Goal: Information Seeking & Learning: Understand process/instructions

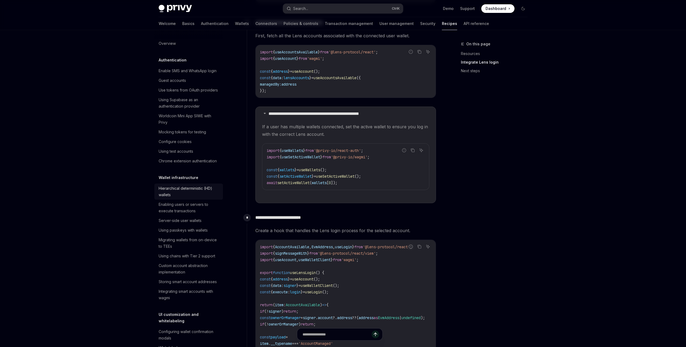
scroll to position [686, 0]
click at [186, 195] on div "Hierarchical deterministic (HD) wallets" at bounding box center [189, 191] width 61 height 13
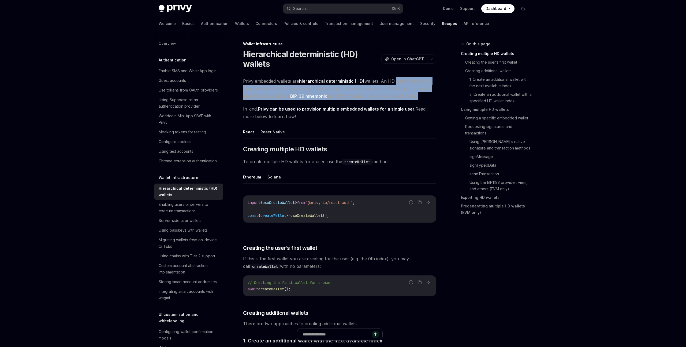
drag, startPoint x: 393, startPoint y: 83, endPoint x: 413, endPoint y: 96, distance: 23.9
click at [413, 96] on span "Privy embedded wallets are hierarchical deterministic (HD) wallets. An HD walle…" at bounding box center [339, 88] width 193 height 23
click at [362, 97] on span "Privy embedded wallets are hierarchical deterministic (HD) wallets. An HD walle…" at bounding box center [339, 88] width 193 height 23
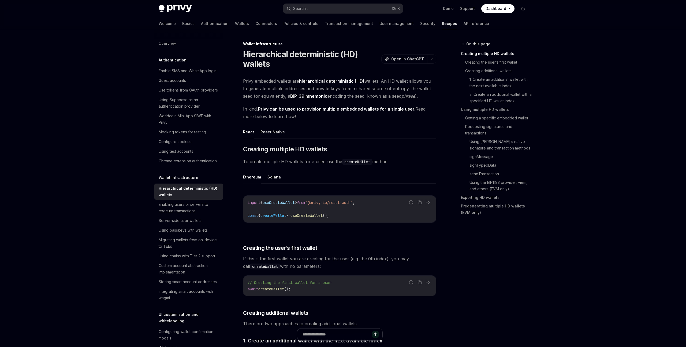
drag, startPoint x: 243, startPoint y: 111, endPoint x: 417, endPoint y: 116, distance: 174.0
click at [417, 116] on span "In kind, Privy can be used to provision multiple embedded wallets for a single …" at bounding box center [339, 112] width 193 height 15
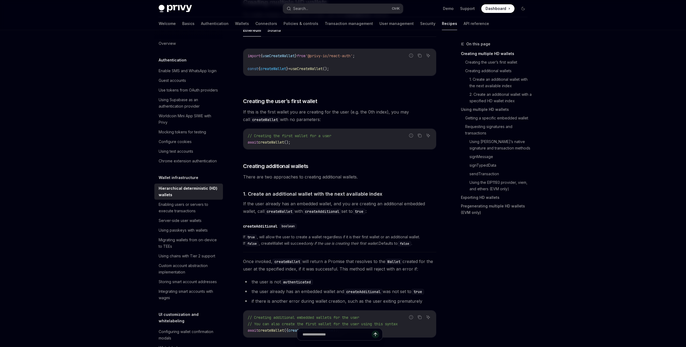
scroll to position [148, 0]
drag, startPoint x: 240, startPoint y: 113, endPoint x: 344, endPoint y: 119, distance: 104.5
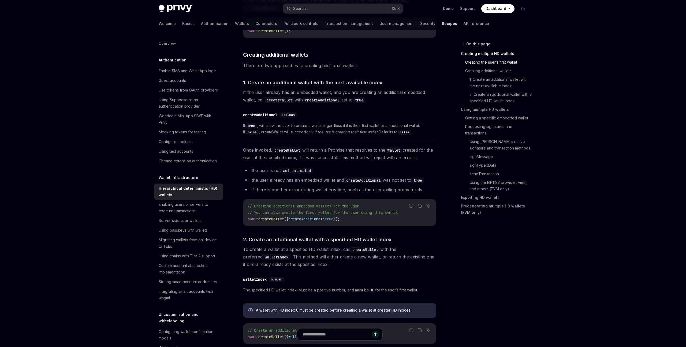
scroll to position [259, 0]
drag, startPoint x: 276, startPoint y: 102, endPoint x: 375, endPoint y: 100, distance: 99.7
click at [375, 100] on span "If the user already has an embedded wallet, and you are creating an additional …" at bounding box center [339, 94] width 193 height 15
click at [326, 100] on code "createAdditional" at bounding box center [322, 99] width 39 height 6
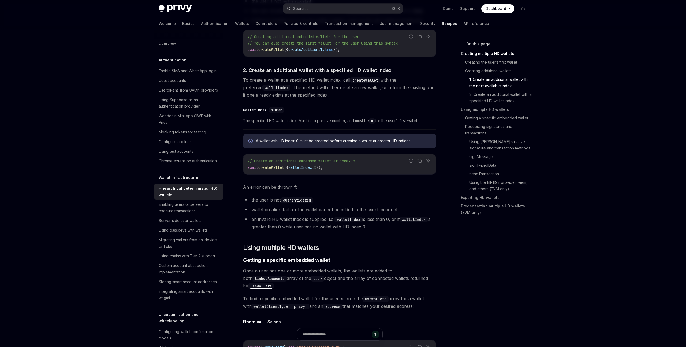
scroll to position [444, 0]
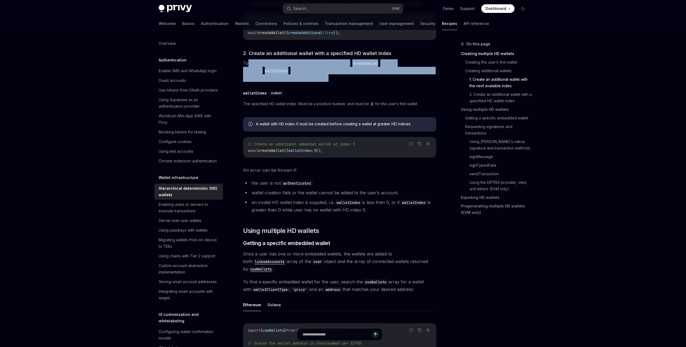
drag, startPoint x: 247, startPoint y: 62, endPoint x: 332, endPoint y: 81, distance: 87.0
click at [332, 81] on span "To create a wallet at a specified HD wallet index, call createWallet with the p…" at bounding box center [339, 70] width 193 height 23
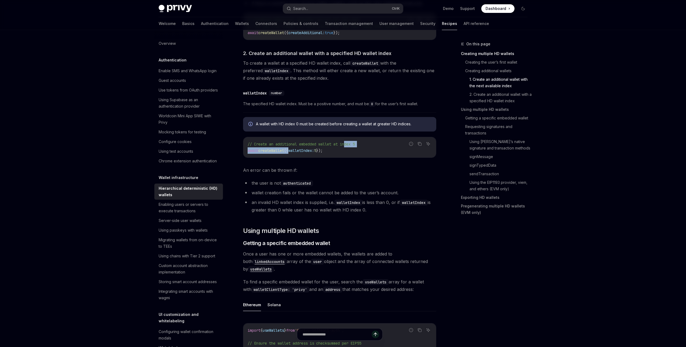
drag, startPoint x: 293, startPoint y: 151, endPoint x: 349, endPoint y: 146, distance: 56.3
click at [349, 146] on code "// Create an additional embedded wallet at index 5 await createWallet ({ wallet…" at bounding box center [340, 147] width 184 height 13
click at [304, 150] on span "walletIndex:" at bounding box center [301, 150] width 26 height 5
drag, startPoint x: 252, startPoint y: 184, endPoint x: 335, endPoint y: 183, distance: 83.4
click at [335, 183] on li "the user is not authenticated" at bounding box center [339, 183] width 193 height 8
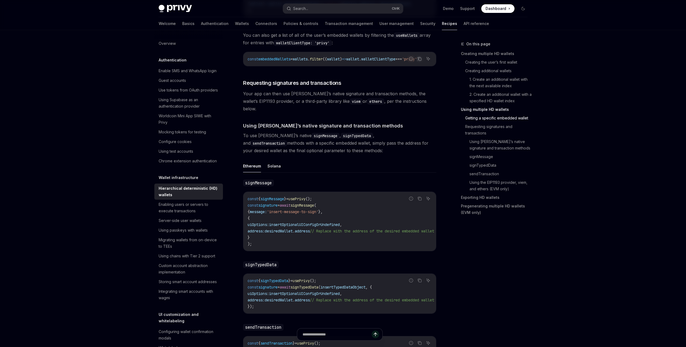
scroll to position [814, 0]
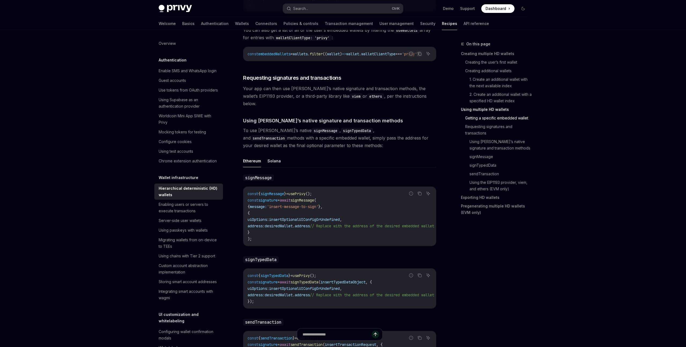
drag, startPoint x: 255, startPoint y: 199, endPoint x: 345, endPoint y: 198, distance: 89.3
click at [345, 198] on code "const { signMessage } = usePrivy (); const signature = await signMessage ( { me…" at bounding box center [347, 215] width 199 height 51
click at [310, 217] on span "insertOptionalUIConfigOrUndefined" at bounding box center [304, 219] width 71 height 5
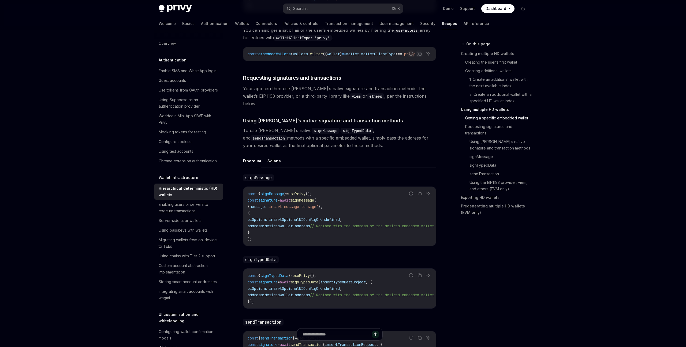
click at [347, 206] on code "const { signMessage } = usePrivy (); const signature = await signMessage ( { me…" at bounding box center [347, 215] width 199 height 51
click at [285, 223] on span "desiredWallet" at bounding box center [279, 225] width 28 height 5
drag, startPoint x: 336, startPoint y: 218, endPoint x: 322, endPoint y: 217, distance: 14.0
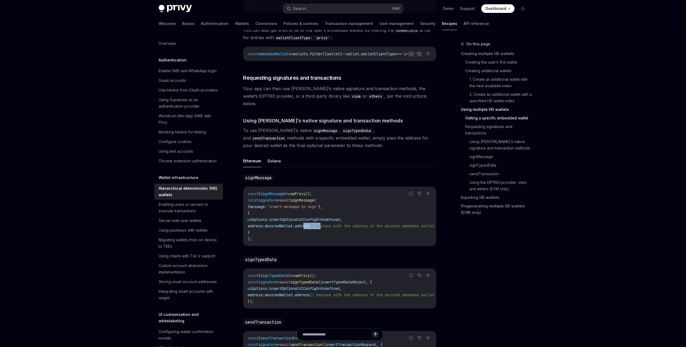
click at [322, 223] on span "address: desiredWallet . address // Replace with the address of the desired emb…" at bounding box center [341, 225] width 187 height 5
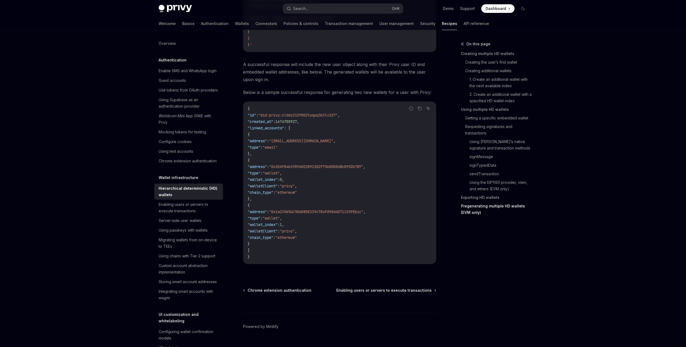
scroll to position [1635, 0]
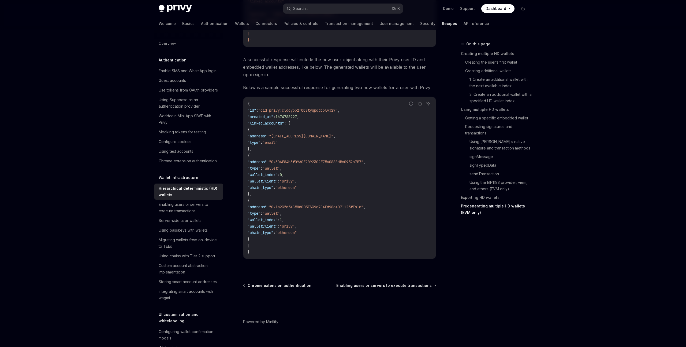
drag, startPoint x: 264, startPoint y: 169, endPoint x: 291, endPoint y: 170, distance: 26.3
click at [291, 170] on code "{ "id" : "did:privy:clddy332f002tyqpq3b3lv327" , "created_at" : 1674788927 , "l…" at bounding box center [340, 178] width 184 height 154
copy span "wallet_index"
click at [270, 172] on span ""wallet_index"" at bounding box center [263, 174] width 30 height 5
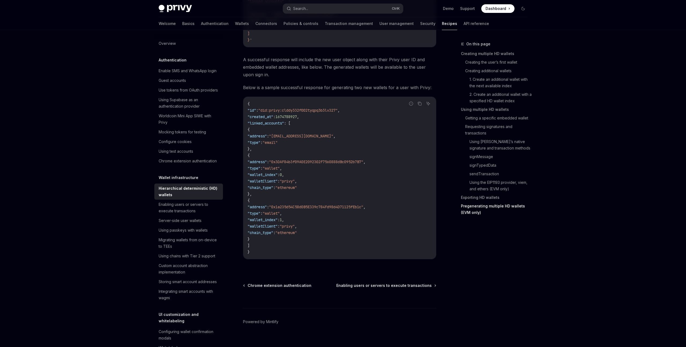
click at [280, 121] on span ""linked_accounts"" at bounding box center [266, 123] width 36 height 5
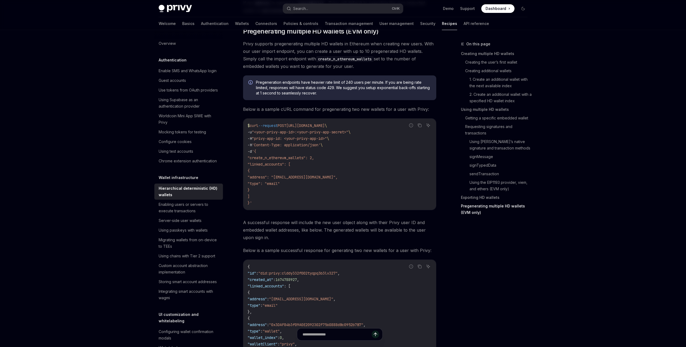
scroll to position [1450, 0]
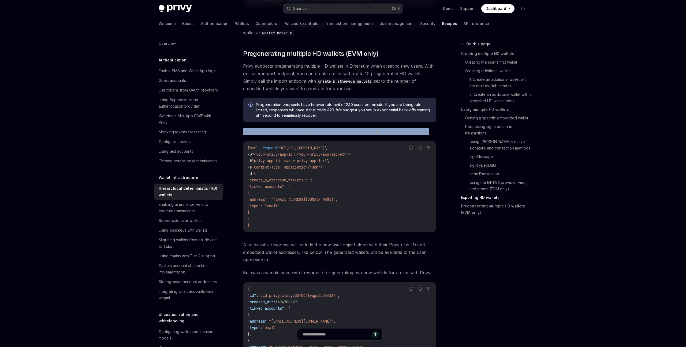
drag, startPoint x: 244, startPoint y: 124, endPoint x: 436, endPoint y: 125, distance: 191.4
click at [436, 128] on span "Below is a sample cURL command for pregenerating two new wallets for a user wit…" at bounding box center [339, 132] width 193 height 8
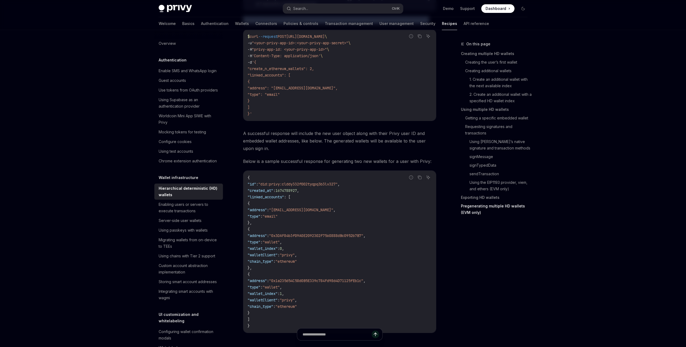
scroll to position [1561, 0]
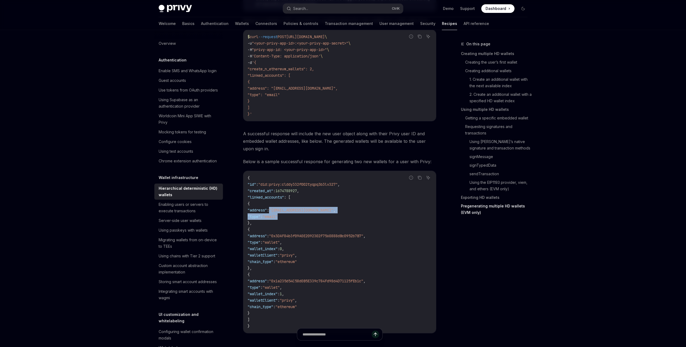
drag, startPoint x: 284, startPoint y: 203, endPoint x: 327, endPoint y: 210, distance: 44.2
click at [327, 210] on code "{ "id" : "did:privy:clddy332f002tyqpq3b3lv327" , "created_at" : 1674788927 , "l…" at bounding box center [340, 251] width 184 height 154
click at [265, 233] on span ""address"" at bounding box center [257, 235] width 19 height 5
drag, startPoint x: 256, startPoint y: 222, endPoint x: 321, endPoint y: 303, distance: 104.1
click at [321, 303] on code "{ "id" : "did:privy:clddy332f002tyqpq3b3lv327" , "created_at" : 1674788927 , "l…" at bounding box center [340, 251] width 184 height 154
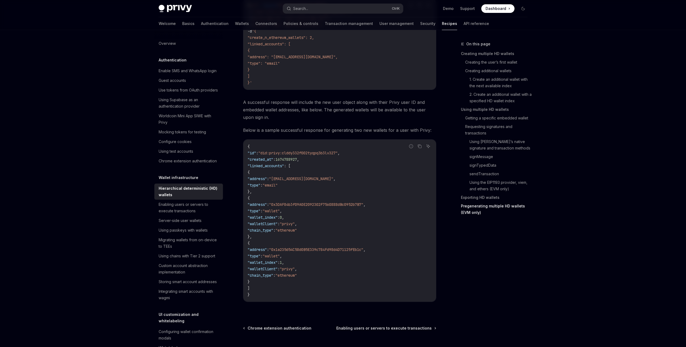
scroll to position [1598, 0]
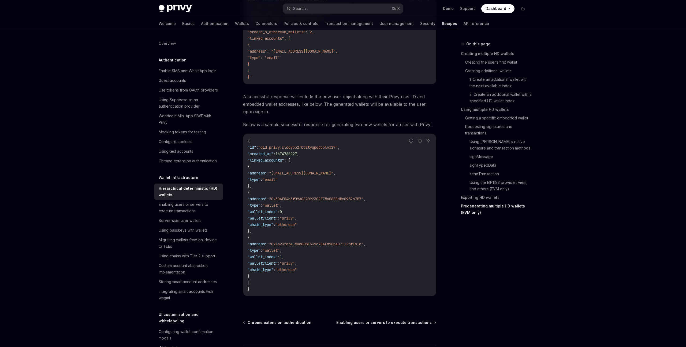
click at [316, 182] on code "{ "id" : "did:privy:clddy332f002tyqpq3b3lv327" , "created_at" : 1674788927 , "l…" at bounding box center [340, 214] width 184 height 154
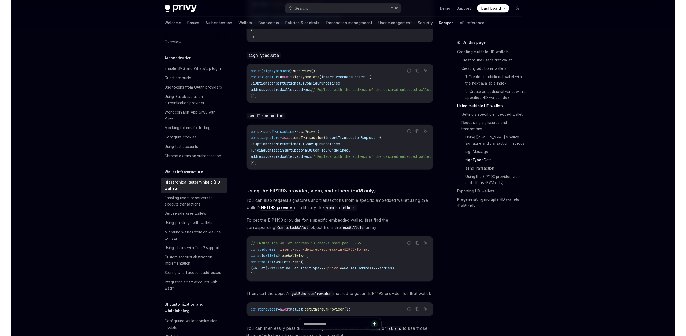
scroll to position [1006, 0]
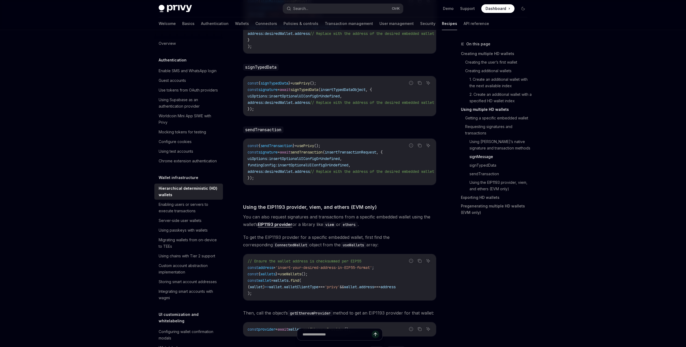
type textarea "*"
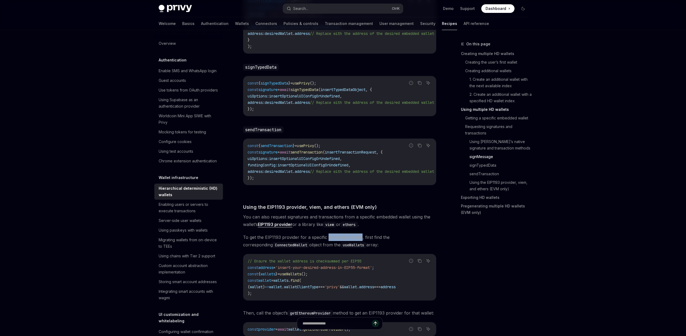
drag, startPoint x: 361, startPoint y: 231, endPoint x: 328, endPoint y: 232, distance: 33.8
click at [328, 233] on span "To get the EIP1193 provider for a specific embedded wallet, first find the corr…" at bounding box center [339, 240] width 193 height 15
copy span "embedded wallet"
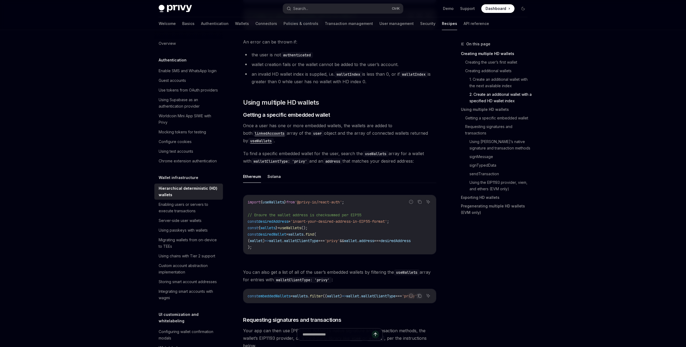
scroll to position [592, 0]
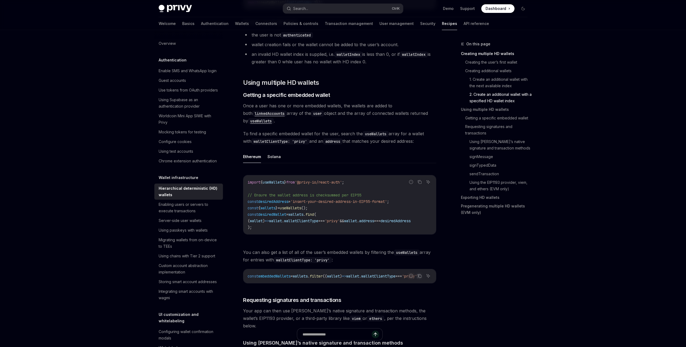
click at [273, 204] on code "import { useWallets } from '@privy-io/react-auth' ; // Ensure the wallet addres…" at bounding box center [340, 204] width 184 height 51
drag, startPoint x: 248, startPoint y: 96, endPoint x: 340, endPoint y: 95, distance: 91.7
click at [340, 95] on h3 "​ Getting a specific embedded wallet" at bounding box center [339, 95] width 193 height 8
drag, startPoint x: 286, startPoint y: 207, endPoint x: 337, endPoint y: 208, distance: 51.2
click at [337, 208] on code "import { useWallets } from '@privy-io/react-auth' ; // Ensure the wallet addres…" at bounding box center [340, 204] width 184 height 51
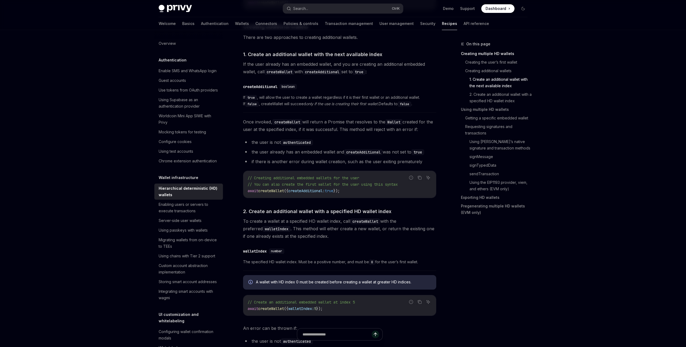
scroll to position [370, 0]
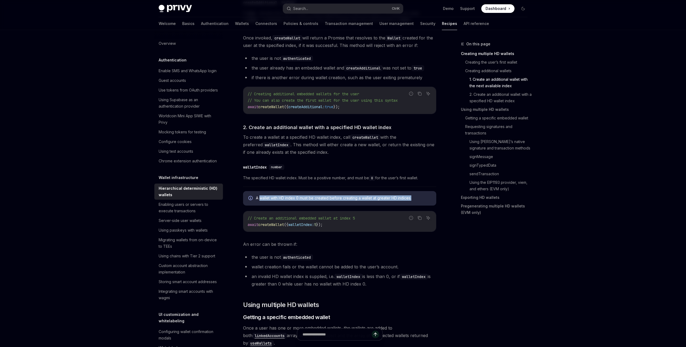
drag, startPoint x: 260, startPoint y: 199, endPoint x: 413, endPoint y: 198, distance: 153.0
click at [413, 198] on span "A wallet with HD index 0 must be created before creating a wallet at greater HD…" at bounding box center [343, 197] width 175 height 5
click at [351, 199] on span "A wallet with HD index 0 must be created before creating a wallet at greater HD…" at bounding box center [343, 197] width 175 height 5
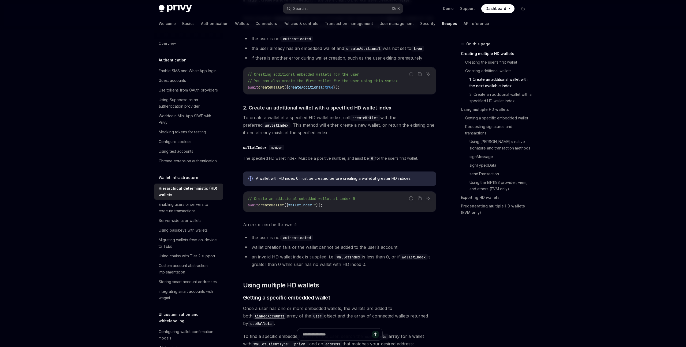
scroll to position [407, 0]
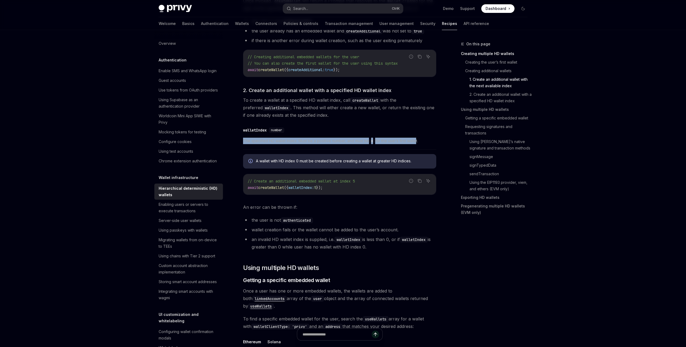
drag, startPoint x: 241, startPoint y: 142, endPoint x: 417, endPoint y: 142, distance: 175.6
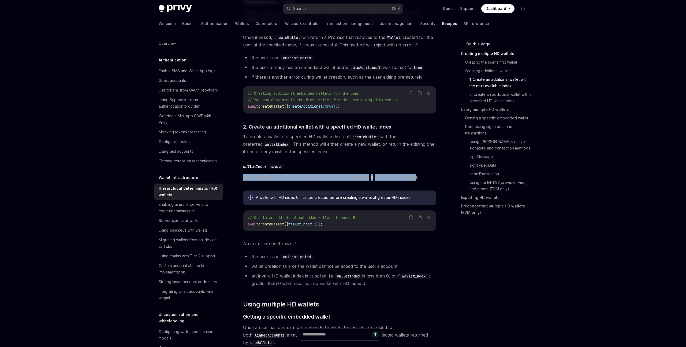
scroll to position [370, 0]
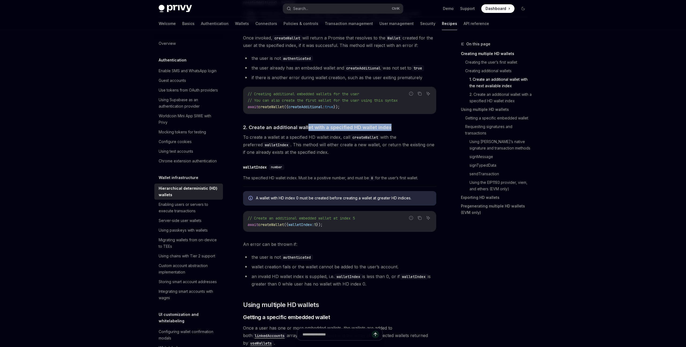
drag, startPoint x: 306, startPoint y: 128, endPoint x: 390, endPoint y: 131, distance: 84.0
click at [313, 147] on span "To create a wallet at a specified HD wallet index, call createWallet with the p…" at bounding box center [339, 144] width 193 height 23
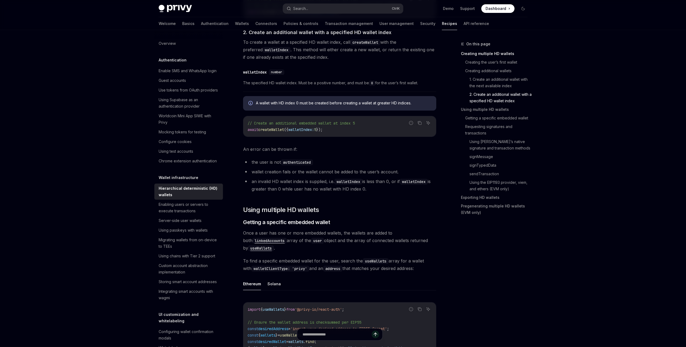
scroll to position [518, 0]
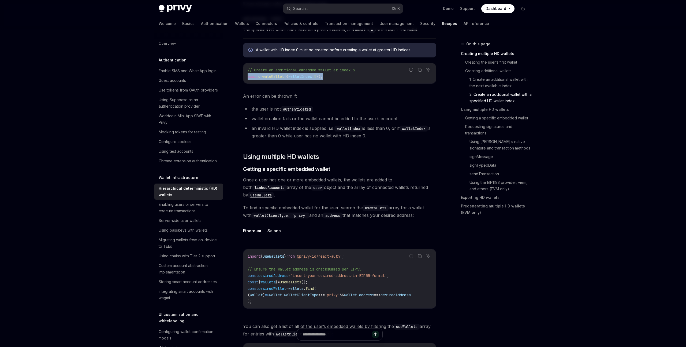
drag, startPoint x: 246, startPoint y: 75, endPoint x: 347, endPoint y: 75, distance: 101.0
click at [347, 75] on div "// Create an additional embedded wallet at index 5 await createWallet ({ wallet…" at bounding box center [339, 73] width 193 height 20
copy span "await createWallet ({ walletIndex: 5 });"
click at [300, 119] on li "wallet creation fails or the wallet cannot be added to the user’s account." at bounding box center [339, 119] width 193 height 8
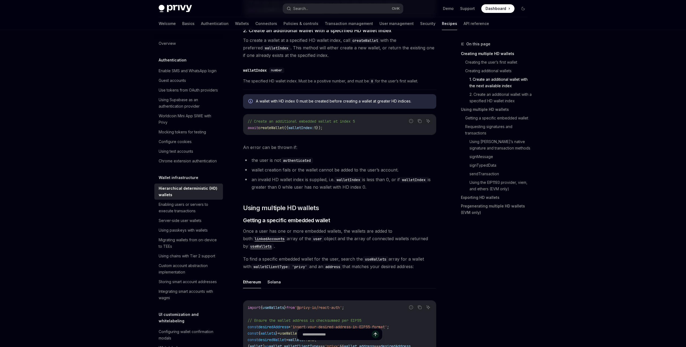
scroll to position [444, 0]
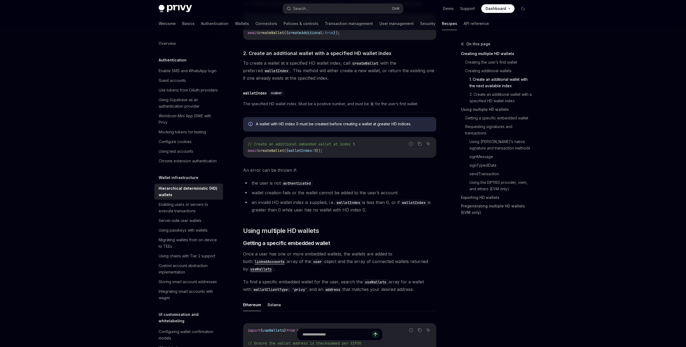
click at [277, 152] on span "createWallet" at bounding box center [271, 150] width 26 height 5
drag, startPoint x: 346, startPoint y: 149, endPoint x: 247, endPoint y: 151, distance: 99.5
click at [247, 151] on div "// Create an additional embedded wallet at index 5 await createWallet ({ wallet…" at bounding box center [339, 147] width 193 height 20
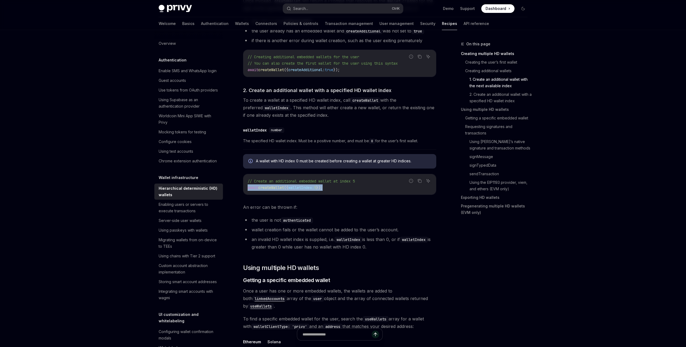
copy span "await createWallet ({ walletIndex: 5 });"
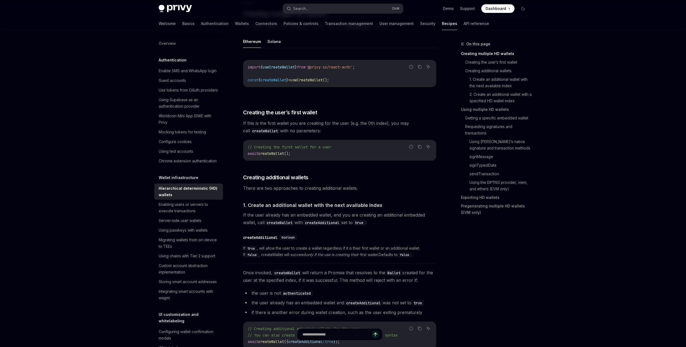
scroll to position [111, 0]
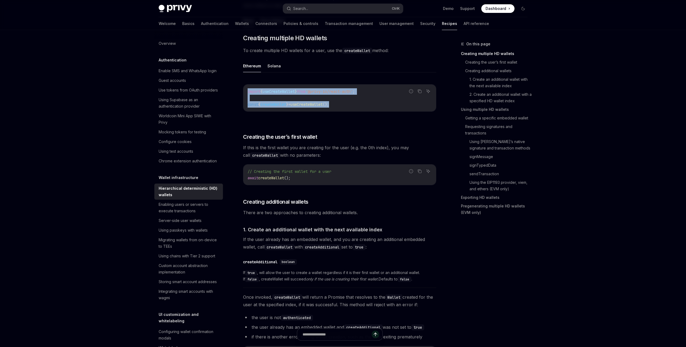
drag, startPoint x: 360, startPoint y: 103, endPoint x: 237, endPoint y: 88, distance: 123.2
click at [243, 88] on div "import { useCreateWallet } from '@privy-io/react-auth' ; const { createWallet }…" at bounding box center [339, 97] width 193 height 27
copy code "import { useCreateWallet } from '@privy-io/react-auth' ; const { createWallet }…"
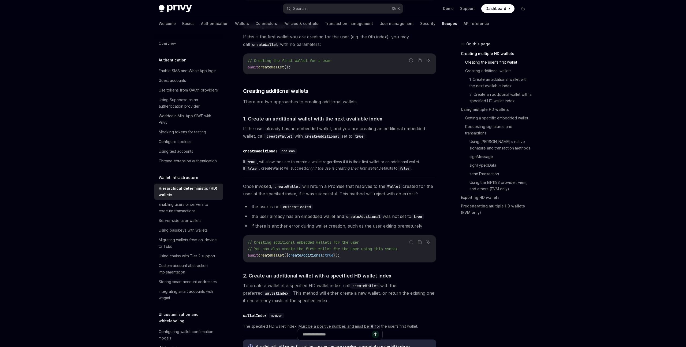
scroll to position [222, 0]
drag, startPoint x: 261, startPoint y: 102, endPoint x: 374, endPoint y: 105, distance: 113.1
click at [374, 105] on span "There are two approaches to creating additional wallets." at bounding box center [339, 102] width 193 height 8
drag, startPoint x: 308, startPoint y: 136, endPoint x: 395, endPoint y: 137, distance: 86.3
click at [395, 137] on span "If the user already has an embedded wallet, and you are creating an additional …" at bounding box center [339, 131] width 193 height 15
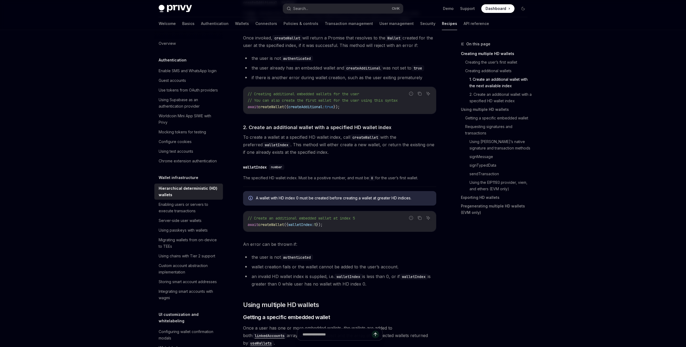
scroll to position [407, 0]
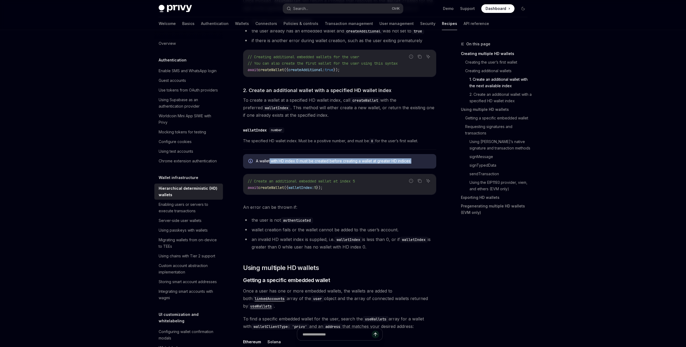
drag, startPoint x: 293, startPoint y: 160, endPoint x: 426, endPoint y: 162, distance: 132.2
click at [426, 162] on span "A wallet with HD index 0 must be created before creating a wallet at greater HD…" at bounding box center [343, 160] width 175 height 5
click at [393, 163] on span "A wallet with HD index 0 must be created before creating a wallet at greater HD…" at bounding box center [343, 160] width 175 height 5
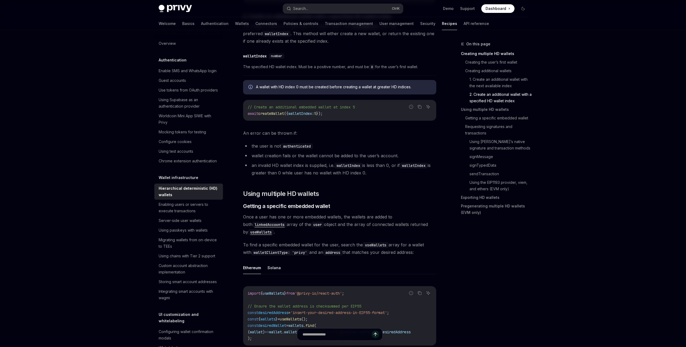
scroll to position [518, 0]
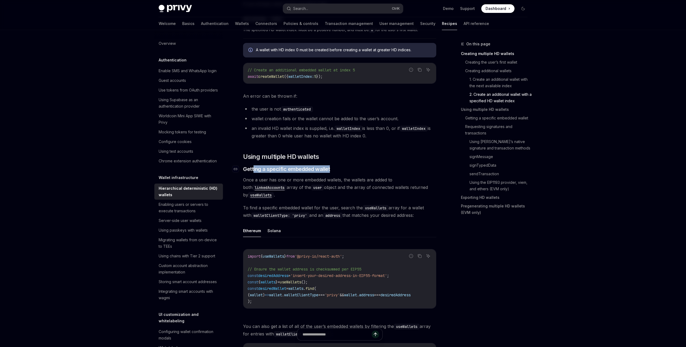
drag, startPoint x: 260, startPoint y: 169, endPoint x: 357, endPoint y: 170, distance: 97.3
click at [357, 170] on h3 "​ Getting a specific embedded wallet" at bounding box center [339, 169] width 193 height 8
click at [304, 181] on span "Once a user has one or more embedded wallets, the wallets are added to both lin…" at bounding box center [339, 187] width 193 height 23
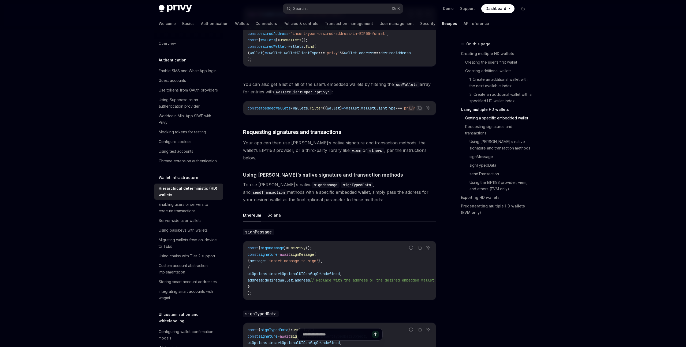
scroll to position [777, 0]
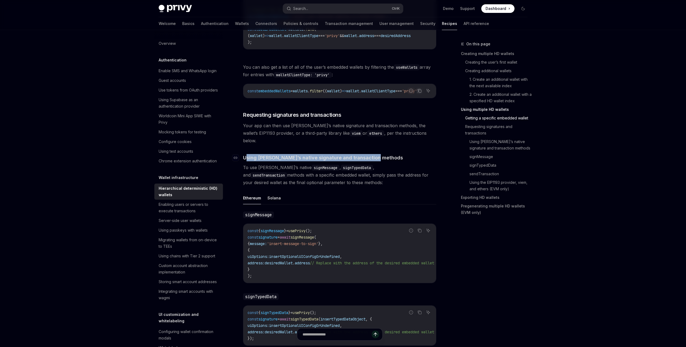
drag, startPoint x: 250, startPoint y: 151, endPoint x: 376, endPoint y: 153, distance: 126.0
click at [376, 154] on h4 "​ Using [PERSON_NAME]’s native signature and transaction methods" at bounding box center [339, 157] width 193 height 7
click at [304, 180] on div "​ Creating multiple HD wallets To create multiple HD wallets for a user, use th…" at bounding box center [339, 246] width 193 height 1757
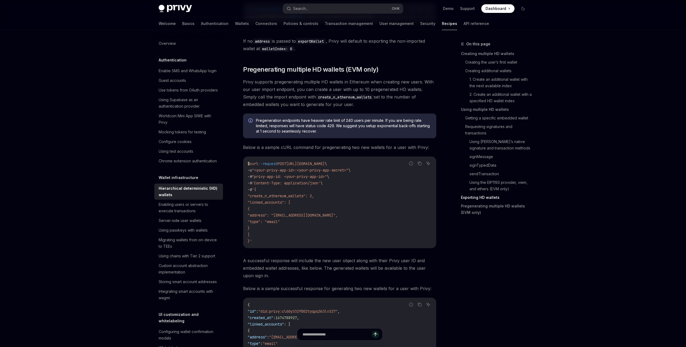
scroll to position [1442, 0]
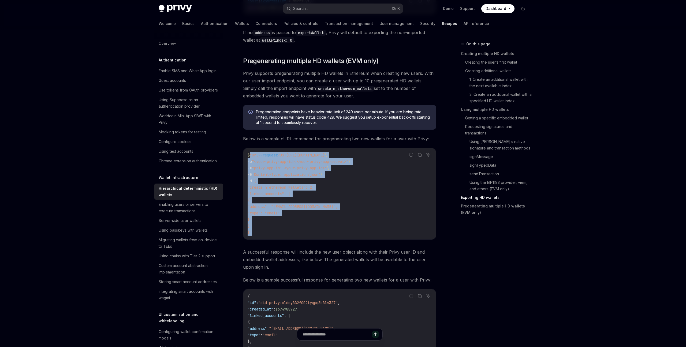
drag, startPoint x: 253, startPoint y: 147, endPoint x: 348, endPoint y: 223, distance: 121.3
click at [348, 223] on code "$ curl --request POST [URL][DOMAIN_NAME] \ -u "<your-privy-app-id>:<your-privy-…" at bounding box center [340, 194] width 184 height 84
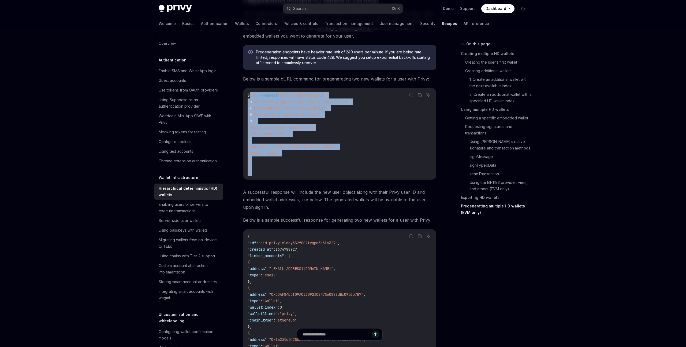
scroll to position [1479, 0]
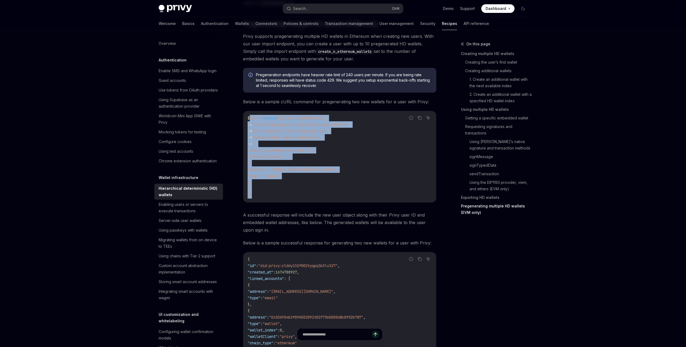
copy code "curl --request POST [URL][DOMAIN_NAME] \ -u "<your-privy-app-id>:<your-privy-ap…"
click at [326, 154] on code "$ curl --request POST [URL][DOMAIN_NAME] \ -u "<your-privy-app-id>:<your-privy-…" at bounding box center [340, 157] width 184 height 84
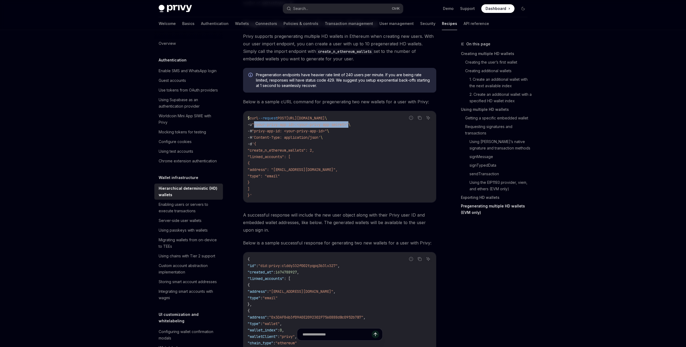
drag, startPoint x: 265, startPoint y: 119, endPoint x: 356, endPoint y: 118, distance: 90.9
click at [351, 122] on span "-u "<your-privy-app-id>:<your-privy-app-secret>" \" at bounding box center [299, 124] width 103 height 5
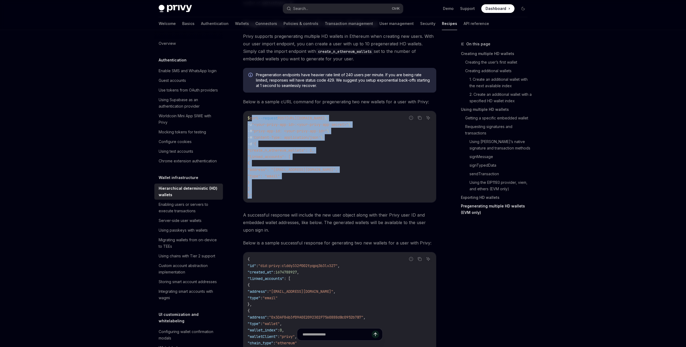
drag, startPoint x: 254, startPoint y: 189, endPoint x: 252, endPoint y: 113, distance: 76.2
click at [252, 115] on code "$ curl --request POST [URL][DOMAIN_NAME] \ -u "<your-privy-app-id>:<your-privy-…" at bounding box center [340, 157] width 184 height 84
copy code "curl --request POST [URL][DOMAIN_NAME] \ -u "<your-privy-app-id>:<your-privy-ap…"
click at [298, 179] on code "$ curl --request POST [URL][DOMAIN_NAME] \ -u "<your-privy-app-id>:<your-privy-…" at bounding box center [340, 157] width 184 height 84
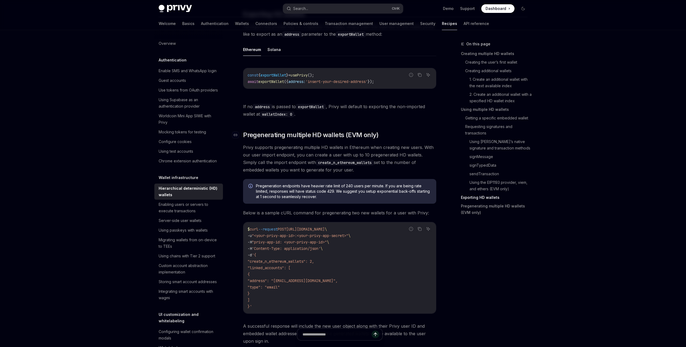
click at [272, 131] on span "Pregenerating multiple HD wallets (EVM only)" at bounding box center [311, 135] width 136 height 9
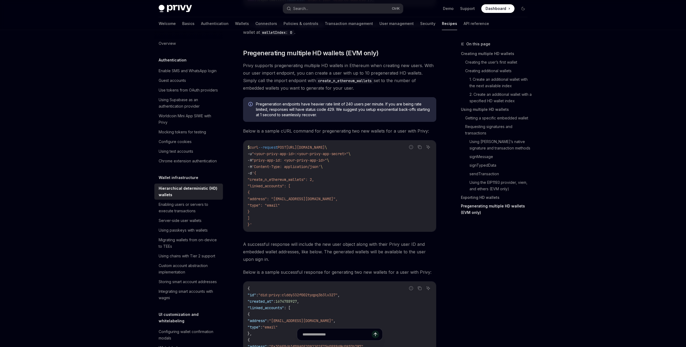
scroll to position [1451, 0]
drag, startPoint x: 254, startPoint y: 139, endPoint x: 256, endPoint y: 140, distance: 2.8
click at [256, 144] on span "curl" at bounding box center [254, 146] width 9 height 5
click at [253, 144] on span "curl" at bounding box center [254, 146] width 9 height 5
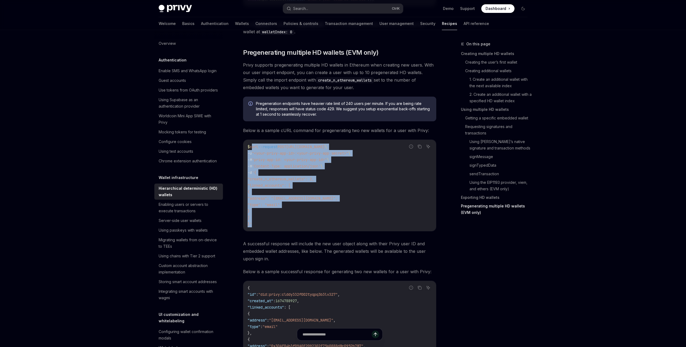
drag, startPoint x: 252, startPoint y: 139, endPoint x: 292, endPoint y: 214, distance: 84.8
click at [292, 214] on code "$ curl --request POST [URL][DOMAIN_NAME] \ -u "<your-privy-app-id>:<your-privy-…" at bounding box center [340, 185] width 184 height 84
copy code "curl --request POST [URL][DOMAIN_NAME] \ -u "<your-privy-app-id>:<your-privy-ap…"
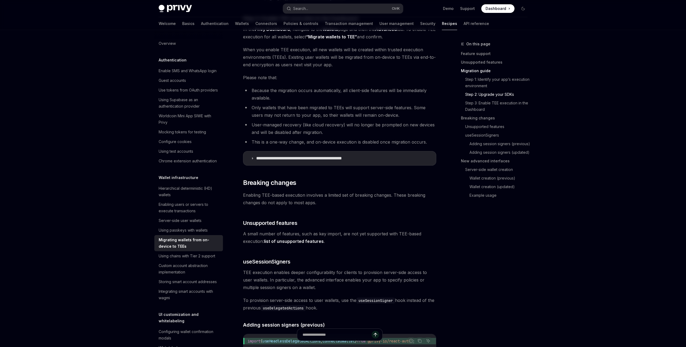
scroll to position [592, 0]
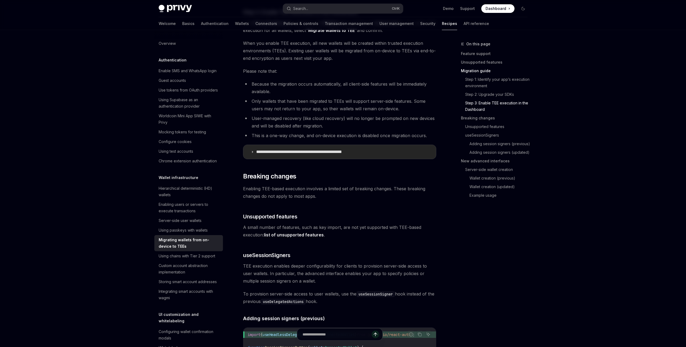
click at [257, 155] on summary "**********" at bounding box center [339, 152] width 193 height 14
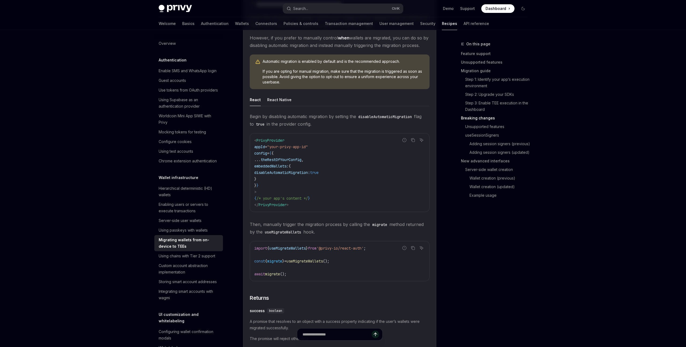
scroll to position [740, 0]
drag, startPoint x: 293, startPoint y: 174, endPoint x: 345, endPoint y: 174, distance: 51.7
click at [345, 174] on code "< PrivyProvider appId = "your-privy-app-id" config = { { ... theRestOfYourConfi…" at bounding box center [339, 171] width 171 height 71
click at [290, 176] on code "< PrivyProvider appId = "your-privy-app-id" config = { { ... theRestOfYourConfi…" at bounding box center [339, 171] width 171 height 71
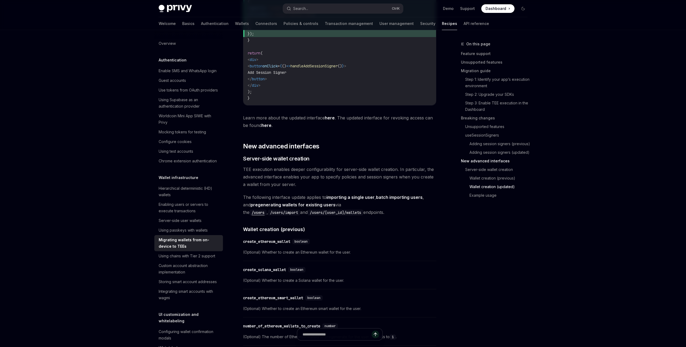
scroll to position [1553, 0]
